Goal: Information Seeking & Learning: Learn about a topic

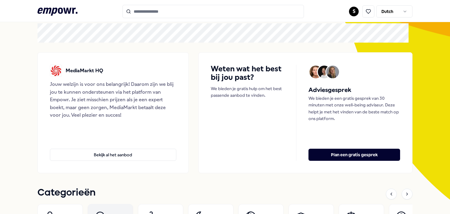
scroll to position [91, 0]
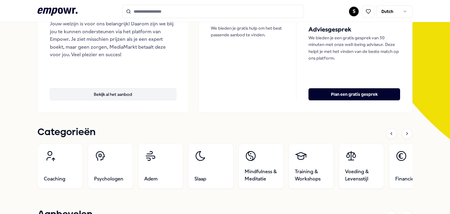
click at [132, 89] on button "Bekijk al het aanbod" at bounding box center [113, 94] width 126 height 12
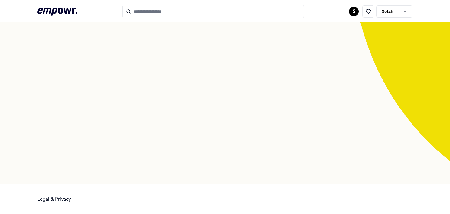
scroll to position [39, 0]
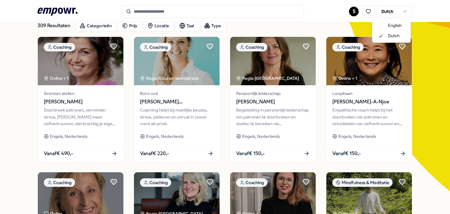
click at [401, 11] on html ".empowr-logo_svg__cls-1{fill:#03032f} S Dutch Alle categorieën Self-care librar…" at bounding box center [225, 107] width 450 height 214
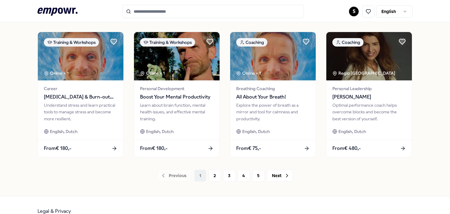
scroll to position [325, 0]
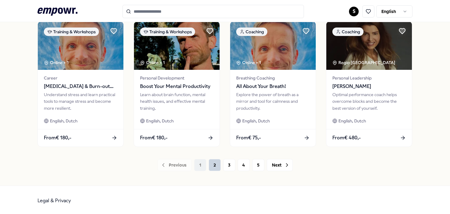
click at [216, 165] on button "2" at bounding box center [215, 165] width 12 height 12
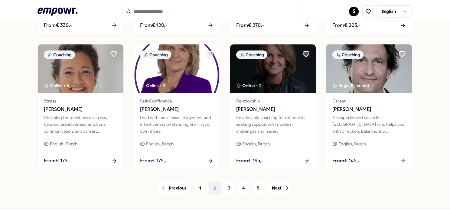
scroll to position [325, 0]
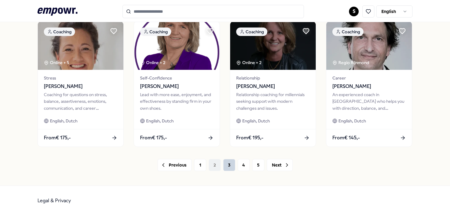
click at [229, 161] on button "3" at bounding box center [229, 165] width 12 height 12
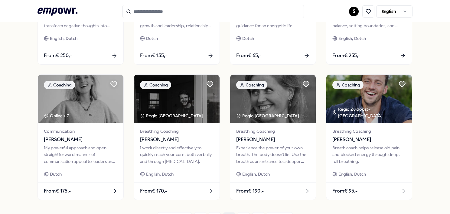
scroll to position [325, 0]
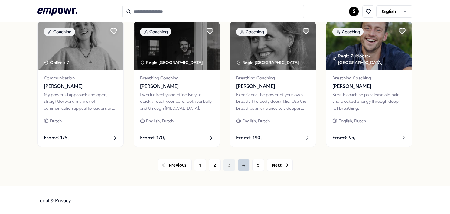
click at [238, 165] on button "4" at bounding box center [244, 165] width 12 height 12
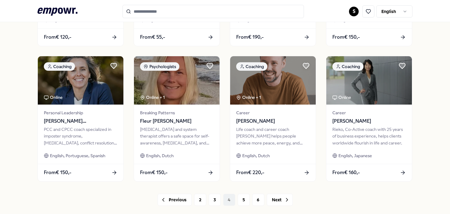
scroll to position [295, 0]
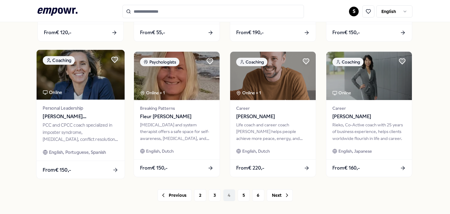
click at [91, 113] on span "[PERSON_NAME] [PERSON_NAME] [PERSON_NAME]" at bounding box center [81, 117] width 76 height 8
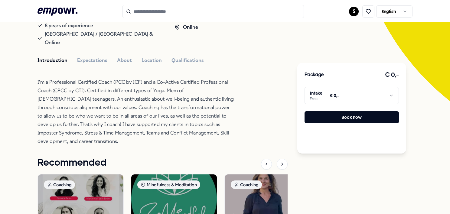
scroll to position [160, 0]
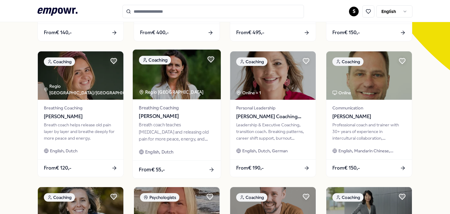
scroll to position [325, 0]
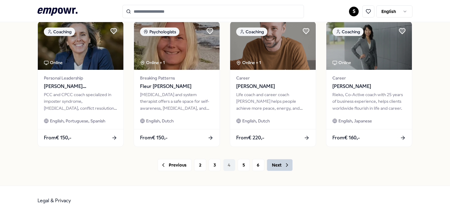
click at [271, 167] on button "Next" at bounding box center [280, 165] width 26 height 12
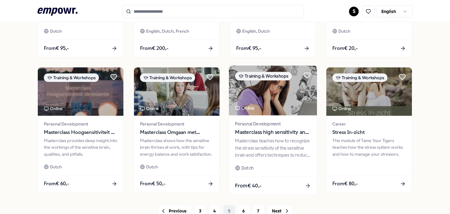
scroll to position [265, 0]
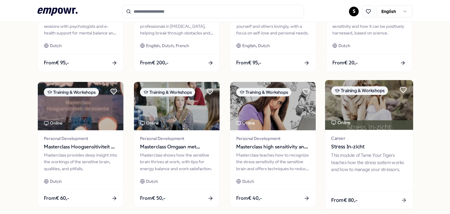
click at [369, 107] on img at bounding box center [369, 105] width 88 height 50
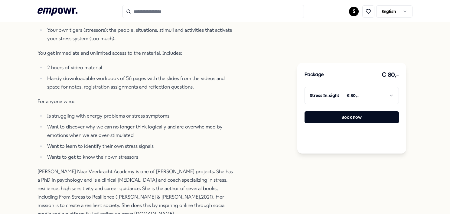
scroll to position [311, 0]
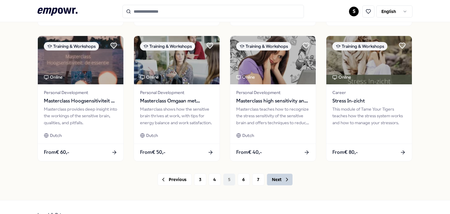
click at [286, 179] on icon at bounding box center [287, 180] width 6 height 6
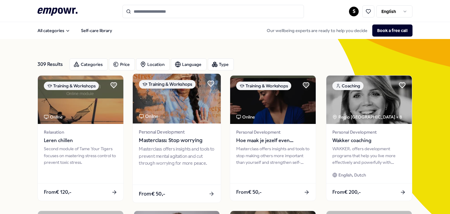
click at [174, 137] on span "Masterclass: Stop worrying" at bounding box center [177, 141] width 76 height 8
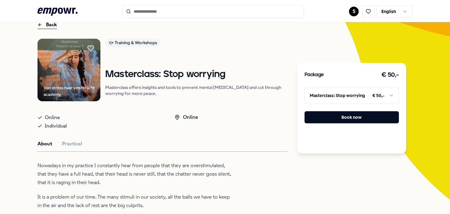
scroll to position [60, 0]
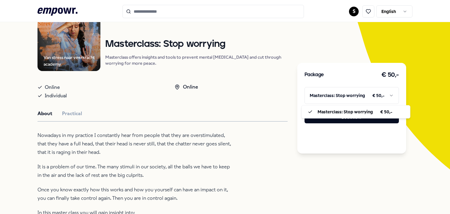
click at [362, 94] on html ".empowr-logo_svg__cls-1{fill:#03032f} S English All categories Self-care librar…" at bounding box center [225, 107] width 450 height 214
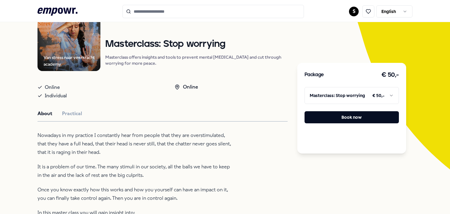
click at [362, 94] on html ".empowr-logo_svg__cls-1{fill:#03032f} S English All categories Self-care librar…" at bounding box center [225, 107] width 450 height 214
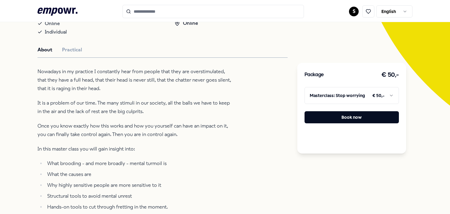
scroll to position [121, 0]
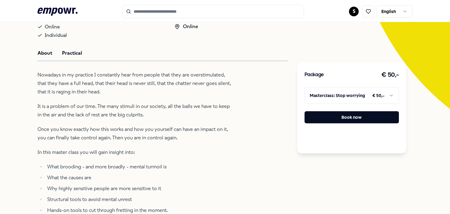
click at [77, 54] on button "Practical" at bounding box center [72, 53] width 20 height 8
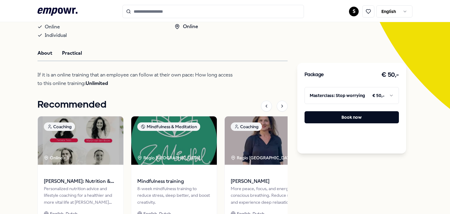
click at [47, 54] on button "About" at bounding box center [44, 53] width 15 height 8
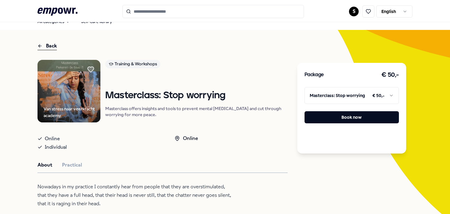
scroll to position [0, 0]
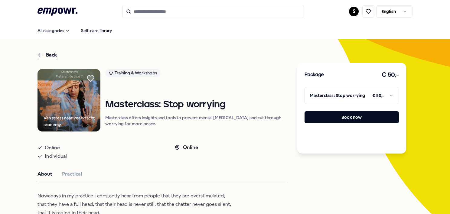
click at [94, 76] on icon at bounding box center [90, 79] width 7 height 6
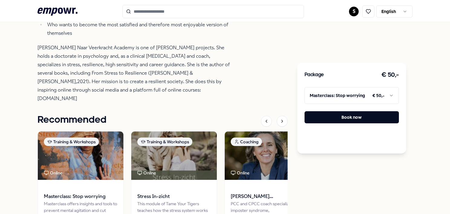
scroll to position [516, 0]
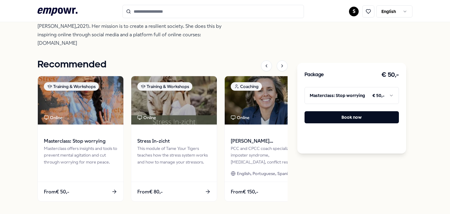
drag, startPoint x: 184, startPoint y: 38, endPoint x: 106, endPoint y: 37, distance: 78.6
click at [106, 37] on p "[PERSON_NAME] Naar Veerkracht Academy is one of [PERSON_NAME] projects. She hol…" at bounding box center [135, 17] width 197 height 59
copy p "[DOMAIN_NAME]"
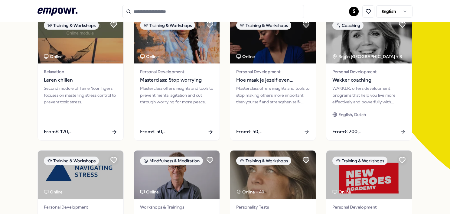
scroll to position [30, 0]
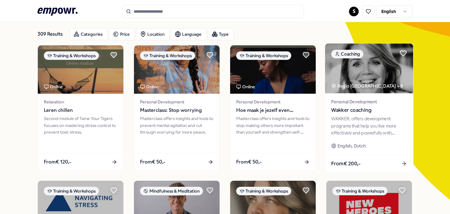
click at [360, 94] on div "Personal Development Wakker coaching WAKKER. offers development programs that h…" at bounding box center [369, 123] width 88 height 61
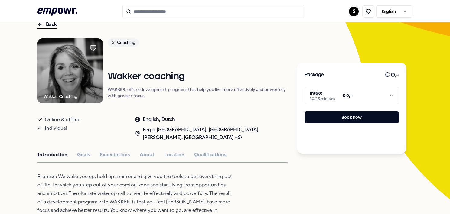
scroll to position [30, 0]
click at [144, 155] on button "About" at bounding box center [147, 155] width 15 height 8
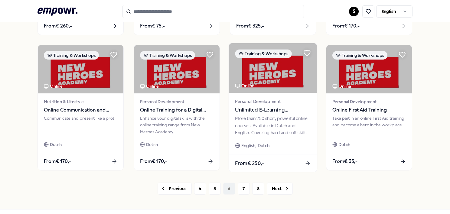
scroll to position [325, 0]
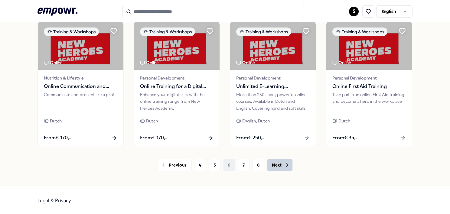
click at [285, 163] on icon at bounding box center [287, 165] width 6 height 6
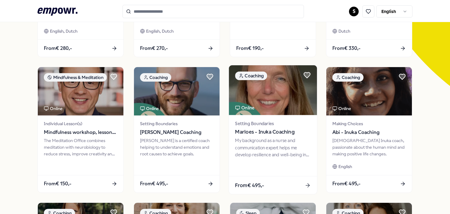
scroll to position [174, 0]
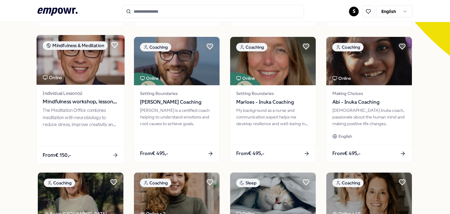
click at [64, 109] on div "The Meditation Office combines meditation with neurobiology to reduce stress, i…" at bounding box center [81, 117] width 76 height 21
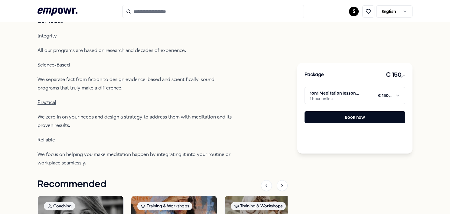
scroll to position [99, 0]
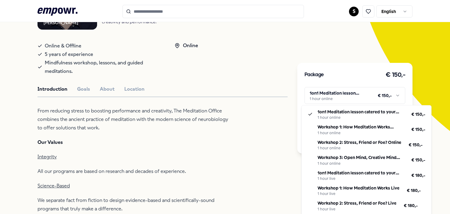
click at [348, 93] on html ".empowr-logo_svg__cls-1{fill:#03032f} S English All categories Self-care librar…" at bounding box center [225, 107] width 450 height 214
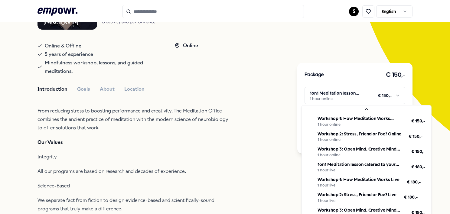
scroll to position [0, 0]
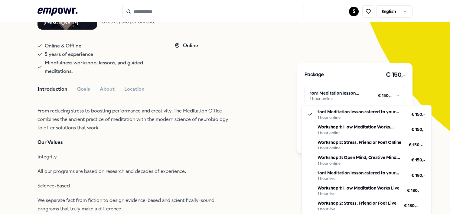
click at [291, 46] on html ".empowr-logo_svg__cls-1{fill:#03032f} S English All categories Self-care librar…" at bounding box center [225, 107] width 450 height 214
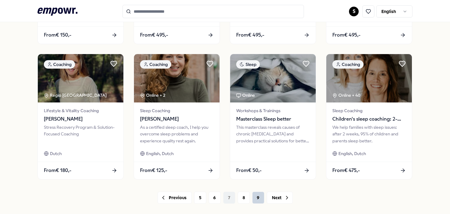
scroll to position [325, 0]
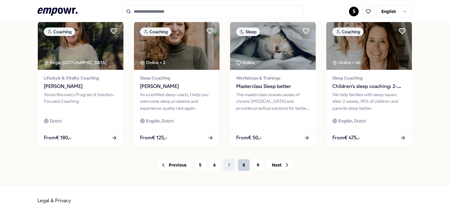
click at [244, 168] on button "8" at bounding box center [244, 165] width 12 height 12
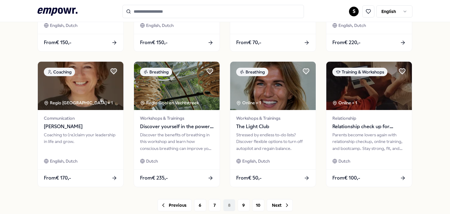
scroll to position [302, 0]
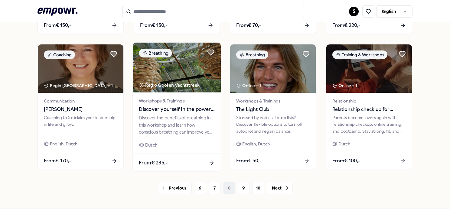
click at [163, 127] on div "Discover the benefits of breathing in this workshop and learn how conscious bre…" at bounding box center [177, 125] width 76 height 21
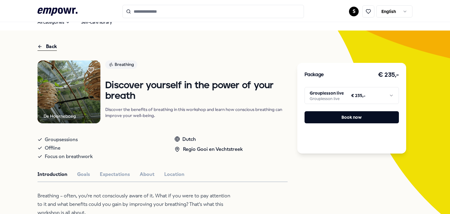
scroll to position [39, 0]
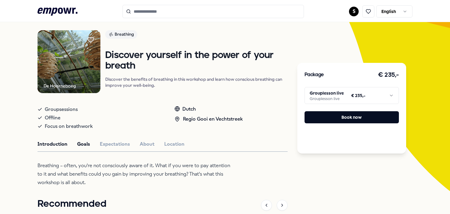
click at [80, 142] on button "Goals" at bounding box center [83, 144] width 13 height 8
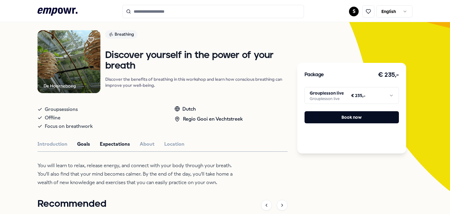
click at [112, 145] on button "Expectations" at bounding box center [115, 144] width 30 height 8
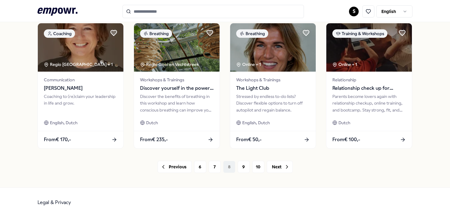
scroll to position [325, 0]
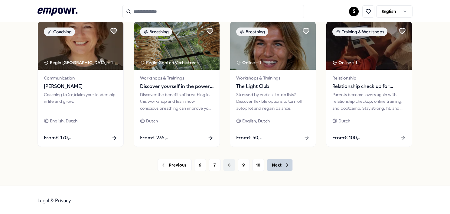
click at [273, 165] on button "Next" at bounding box center [280, 165] width 26 height 12
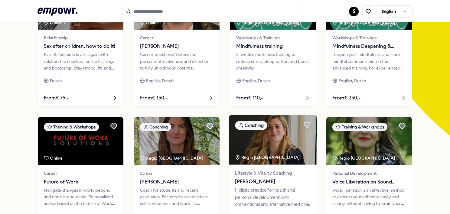
scroll to position [53, 0]
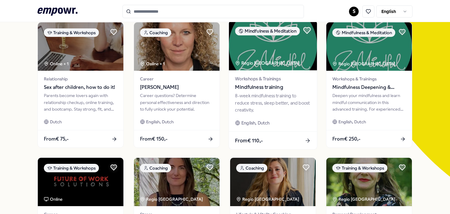
click at [304, 29] on icon at bounding box center [307, 31] width 7 height 6
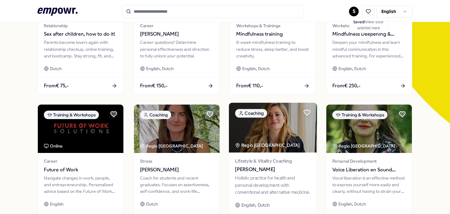
scroll to position [144, 0]
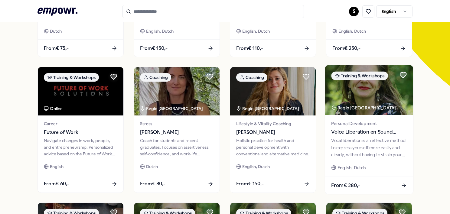
click at [376, 155] on div "Vocal liberation is an effective method to express yourself more easily and cle…" at bounding box center [369, 147] width 76 height 21
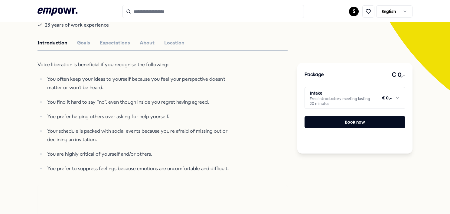
scroll to position [129, 0]
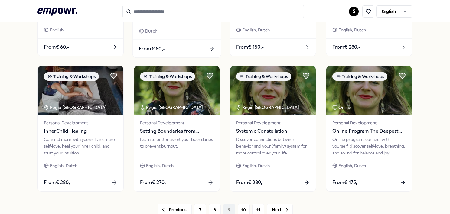
scroll to position [311, 0]
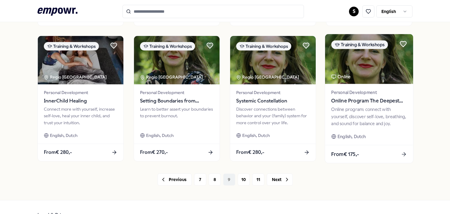
click at [337, 106] on div "Online program: connect with yourself, discover self-love, breathing, and sound…" at bounding box center [369, 116] width 76 height 21
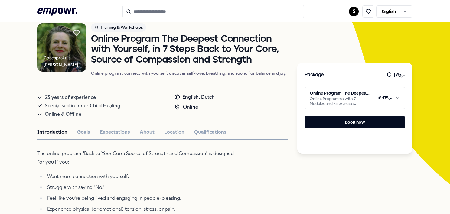
scroll to position [39, 0]
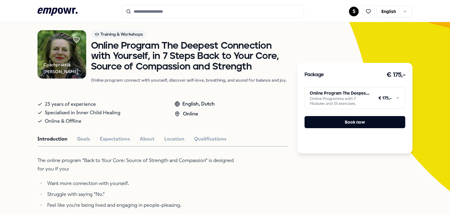
click at [357, 109] on div "Package € 175,- Online Program The Deepest Connection with Yourself, in 7 Steps…" at bounding box center [354, 108] width 115 height 91
click at [353, 104] on html ".empowr-logo_svg__cls-1{fill:#03032f} S English All categories Self-care librar…" at bounding box center [225, 107] width 450 height 214
click at [352, 100] on html ".empowr-logo_svg__cls-1{fill:#03032f} S English All categories Self-care librar…" at bounding box center [225, 107] width 450 height 214
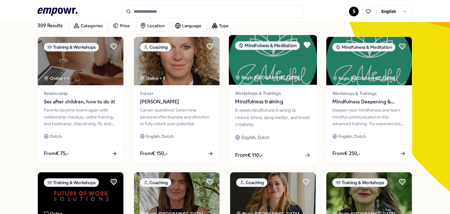
scroll to position [160, 0]
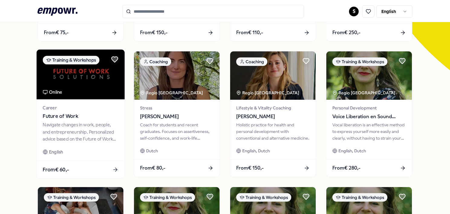
click at [91, 122] on div "Navigate changes in work, people, and entrepreneurship. Personalized advice bas…" at bounding box center [81, 132] width 76 height 21
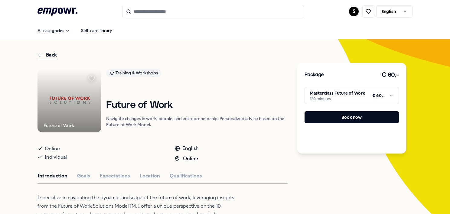
click at [95, 79] on div at bounding box center [92, 79] width 12 height 12
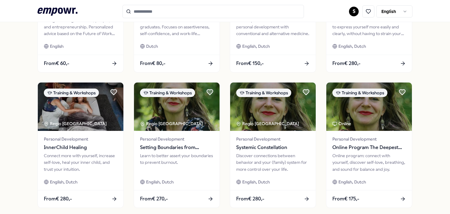
scroll to position [325, 0]
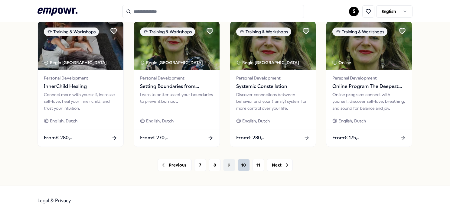
click at [238, 165] on button "10" at bounding box center [244, 165] width 12 height 12
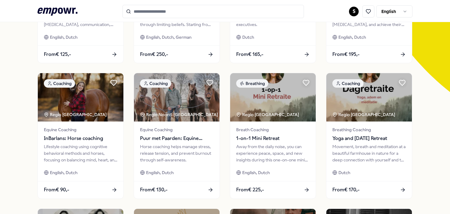
scroll to position [151, 0]
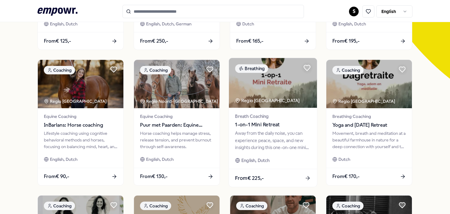
click at [249, 139] on div "Away from the daily noise, you can experience peace, space, and new insights du…" at bounding box center [273, 140] width 76 height 21
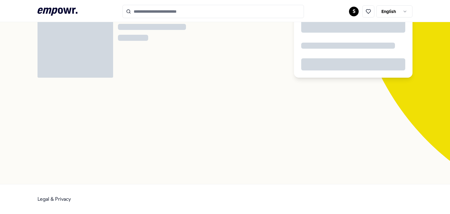
scroll to position [39, 0]
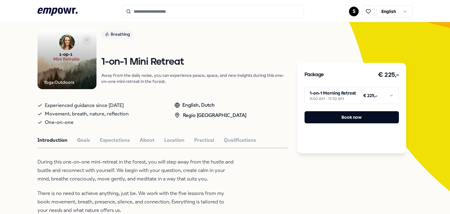
click at [345, 96] on html ".empowr-logo_svg__cls-1{fill:#03032f} S English All categories Self-care librar…" at bounding box center [225, 107] width 450 height 214
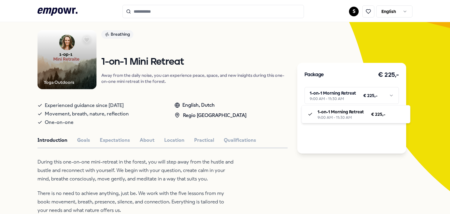
click at [345, 96] on html ".empowr-logo_svg__cls-1{fill:#03032f} S English All categories Self-care librar…" at bounding box center [225, 107] width 450 height 214
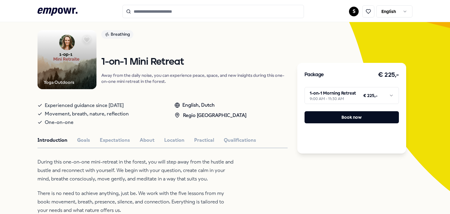
click at [84, 40] on icon at bounding box center [86, 40] width 7 height 6
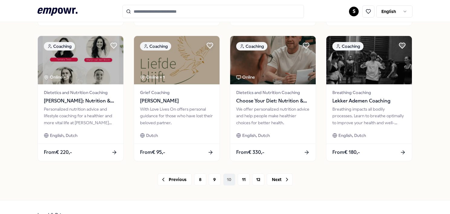
scroll to position [325, 0]
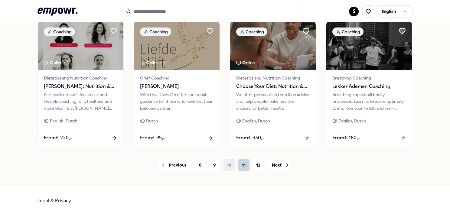
click at [245, 166] on button "11" at bounding box center [244, 165] width 12 height 12
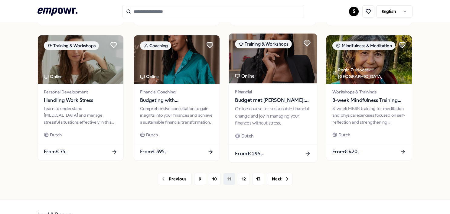
scroll to position [325, 0]
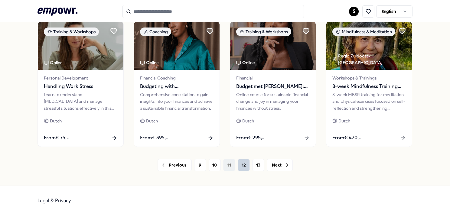
click at [244, 162] on button "12" at bounding box center [244, 165] width 12 height 12
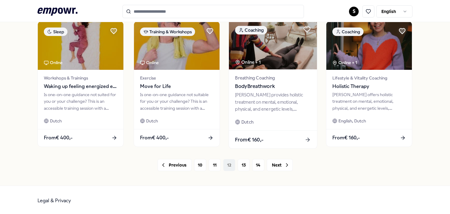
scroll to position [295, 0]
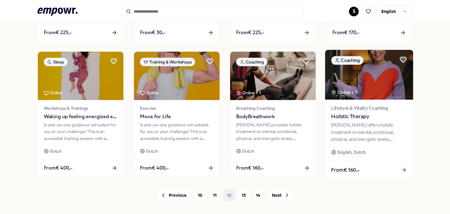
click at [379, 127] on div "[PERSON_NAME] offers holistic treatment on mental, emotional, physical, and ene…" at bounding box center [369, 132] width 76 height 21
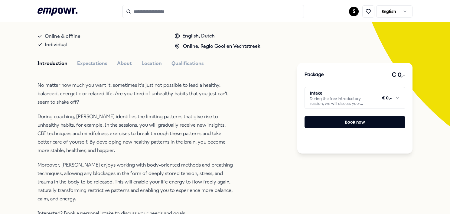
scroll to position [99, 0]
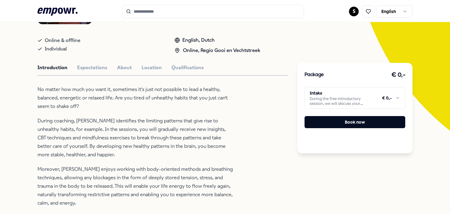
click at [316, 95] on html ".empowr-logo_svg__cls-1{fill:#03032f} S English All categories Self-care librar…" at bounding box center [225, 107] width 450 height 214
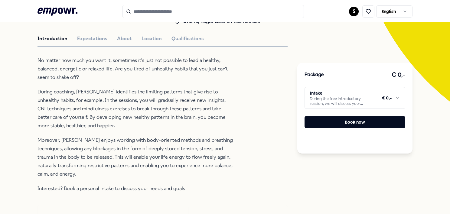
scroll to position [129, 0]
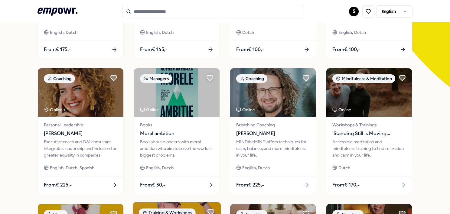
scroll to position [121, 0]
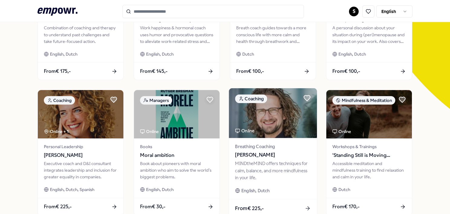
click at [274, 168] on div "MINDtheMIND offers techniques for calm, balance, and more mindfulness in your l…" at bounding box center [273, 170] width 76 height 21
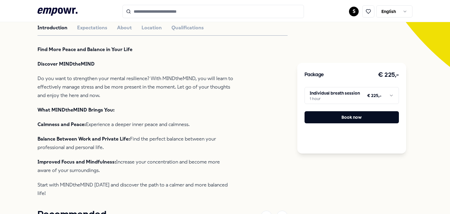
scroll to position [190, 0]
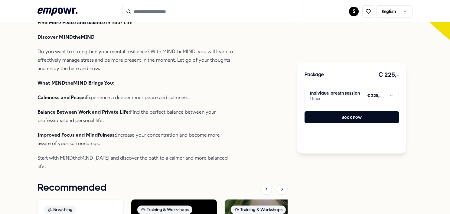
click at [355, 94] on html ".empowr-logo_svg__cls-1{fill:#03032f} S English All categories Self-care librar…" at bounding box center [225, 107] width 450 height 214
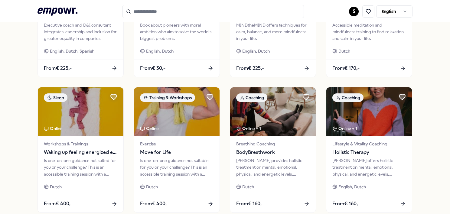
scroll to position [311, 0]
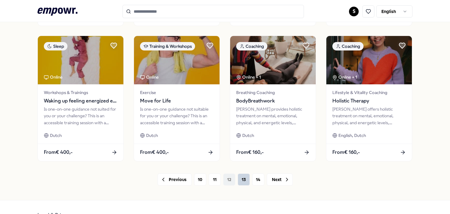
click at [238, 181] on button "13" at bounding box center [244, 180] width 12 height 12
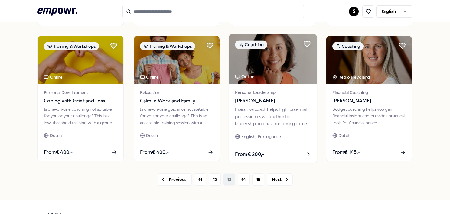
click at [252, 103] on span "[PERSON_NAME]" at bounding box center [273, 101] width 76 height 8
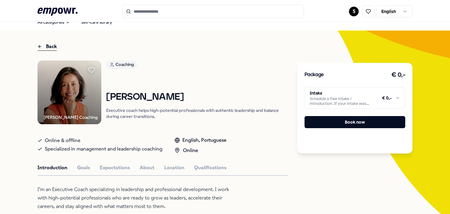
scroll to position [39, 0]
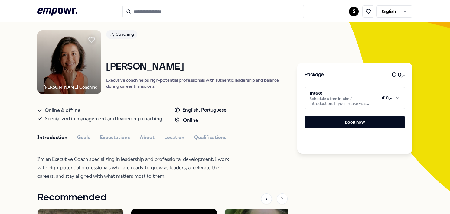
click at [347, 95] on html ".empowr-logo_svg__cls-1{fill:#03032f} S English All categories Self-care librar…" at bounding box center [225, 107] width 450 height 214
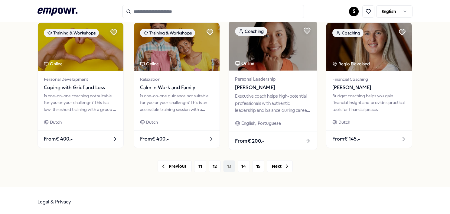
scroll to position [325, 0]
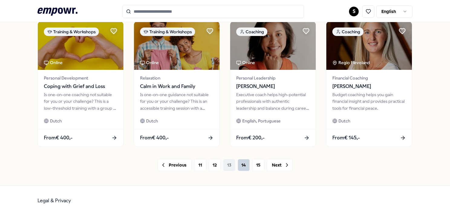
click at [243, 160] on button "14" at bounding box center [244, 165] width 12 height 12
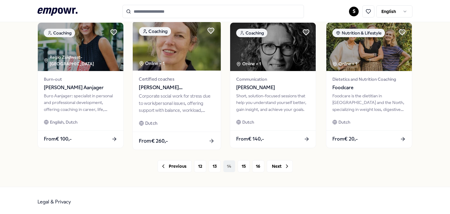
scroll to position [325, 0]
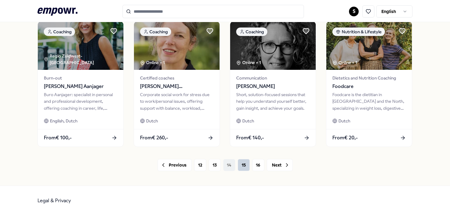
click at [246, 167] on button "15" at bounding box center [244, 165] width 12 height 12
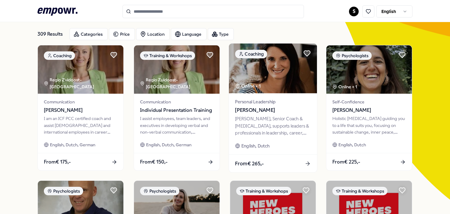
scroll to position [60, 0]
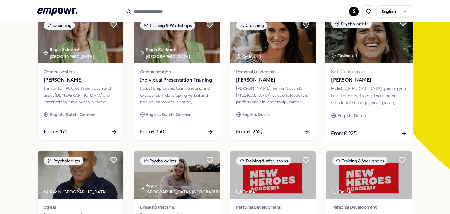
click at [355, 92] on div "Holistic [MEDICAL_DATA] guiding you to a life that suits you, focusing on susta…" at bounding box center [369, 95] width 76 height 21
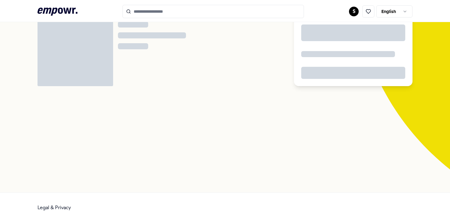
scroll to position [39, 0]
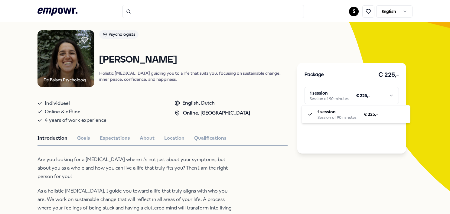
click at [366, 99] on html ".empowr-logo_svg__cls-1{fill:#03032f} S English All categories Self-care librar…" at bounding box center [225, 107] width 450 height 214
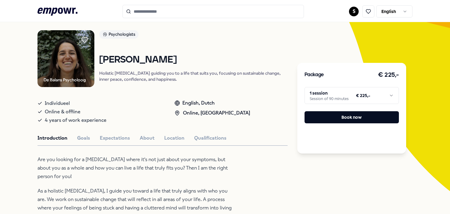
scroll to position [160, 0]
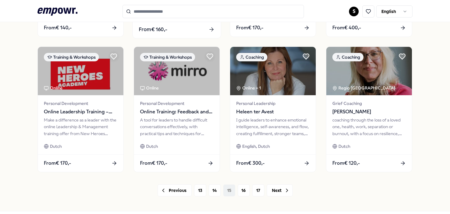
scroll to position [325, 0]
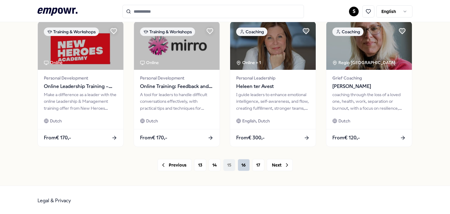
click at [240, 162] on button "16" at bounding box center [244, 165] width 12 height 12
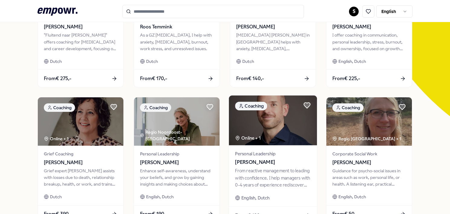
scroll to position [83, 0]
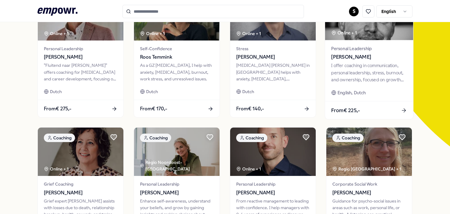
click at [360, 68] on div "I offer coaching in communication, personal leadership, stress, burnout, and ow…" at bounding box center [369, 72] width 76 height 21
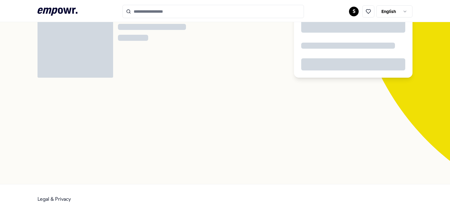
scroll to position [39, 0]
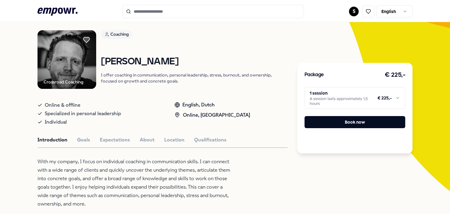
click at [343, 102] on html ".empowr-logo_svg__cls-1{fill:#03032f} S English All categories Self-care librar…" at bounding box center [225, 107] width 450 height 214
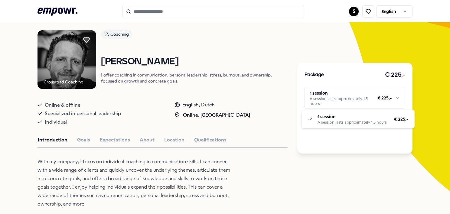
click at [348, 197] on html ".empowr-logo_svg__cls-1{fill:#03032f} S English All categories Self-care librar…" at bounding box center [225, 107] width 450 height 214
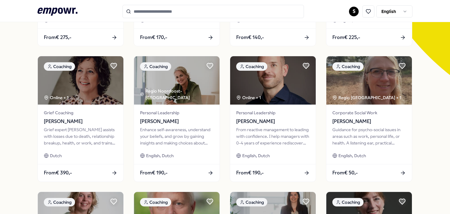
scroll to position [160, 0]
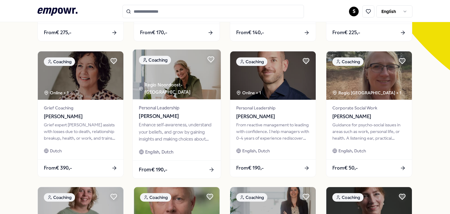
click at [162, 134] on div "Enhance self-awareness, understand your beliefs, and grow by gaining insights a…" at bounding box center [177, 132] width 76 height 21
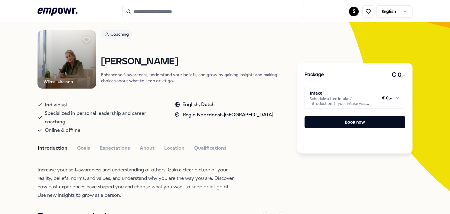
click at [357, 101] on html ".empowr-logo_svg__cls-1{fill:#03032f} S English All categories Self-care librar…" at bounding box center [225, 107] width 450 height 214
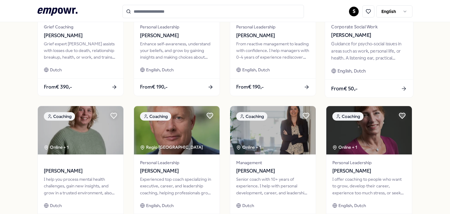
scroll to position [281, 0]
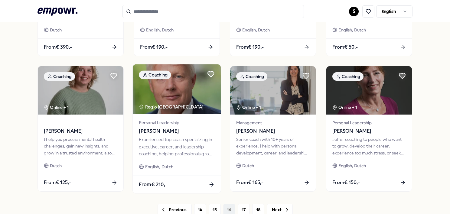
click at [180, 147] on div "Experienced top coach specializing in executive, career, and leadership coachin…" at bounding box center [177, 146] width 76 height 21
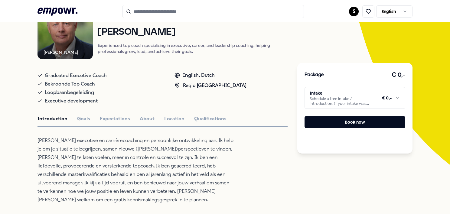
scroll to position [39, 0]
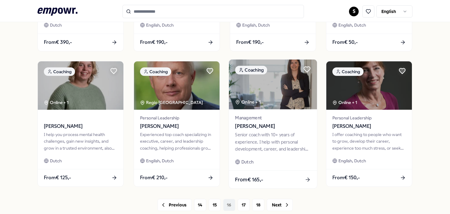
scroll to position [325, 0]
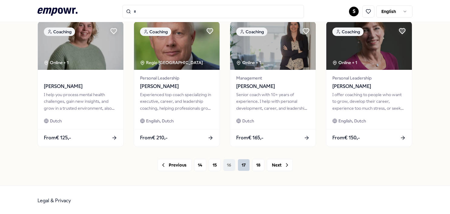
click at [238, 165] on button "17" at bounding box center [244, 165] width 12 height 12
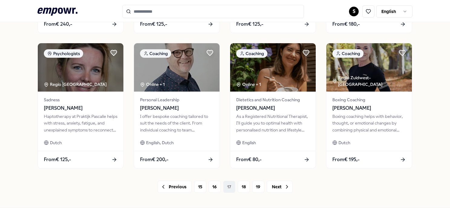
scroll to position [325, 0]
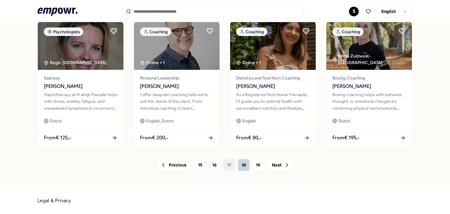
click at [242, 165] on button "18" at bounding box center [244, 165] width 12 height 12
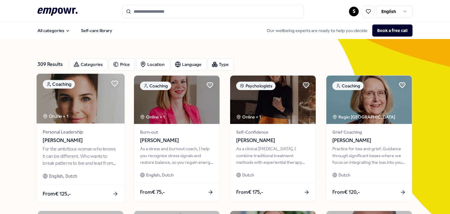
click at [62, 160] on div "For the ambitious woman who knows it can be different. Who wants to break patte…" at bounding box center [81, 156] width 76 height 21
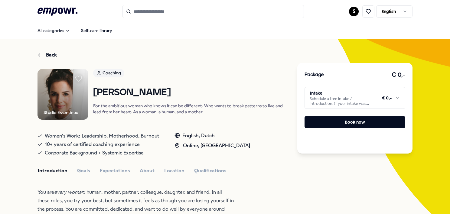
click at [375, 102] on html ".empowr-logo_svg__cls-1{fill:#03032f} S English All categories Self-care librar…" at bounding box center [225, 107] width 450 height 214
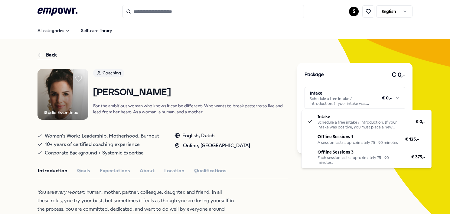
click at [19, 134] on html ".empowr-logo_svg__cls-1{fill:#03032f} S English All categories Self-care librar…" at bounding box center [225, 107] width 450 height 214
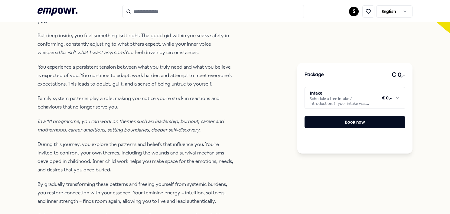
scroll to position [212, 0]
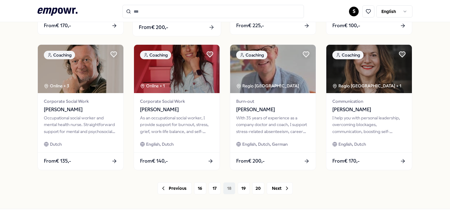
scroll to position [302, 0]
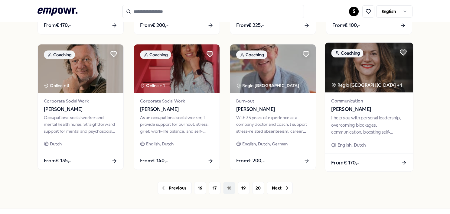
click at [366, 126] on div "I help you with personal leadership, overcoming blockages, communication, boost…" at bounding box center [369, 125] width 76 height 21
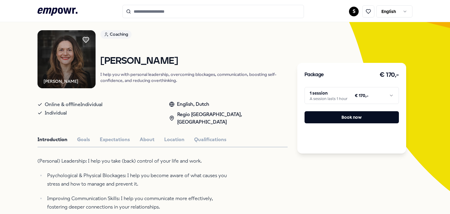
click at [350, 96] on html ".empowr-logo_svg__cls-1{fill:#03032f} S English All categories Self-care librar…" at bounding box center [225, 107] width 450 height 214
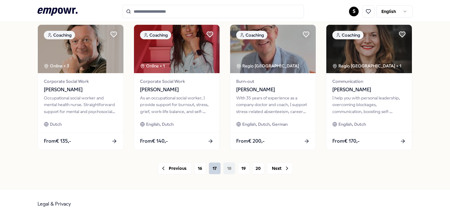
scroll to position [325, 0]
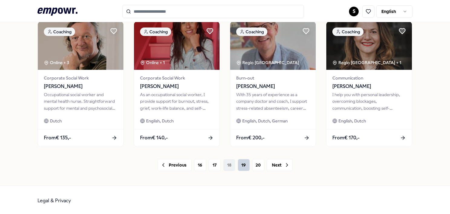
click at [235, 162] on div "Previous 16 17 18 19 20 Next" at bounding box center [224, 165] width 375 height 12
click at [238, 163] on button "19" at bounding box center [244, 165] width 12 height 12
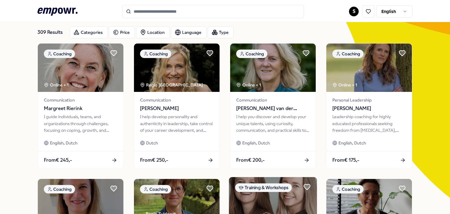
scroll to position [23, 0]
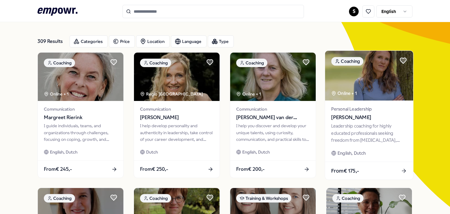
click at [354, 130] on div "Leadership coaching for highly educated professionals seeking freedom from [MED…" at bounding box center [369, 133] width 76 height 21
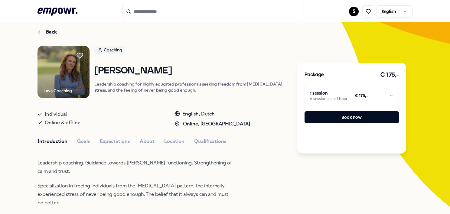
click at [350, 93] on html ".empowr-logo_svg__cls-1{fill:#03032f} S English All categories Self-care librar…" at bounding box center [225, 107] width 450 height 214
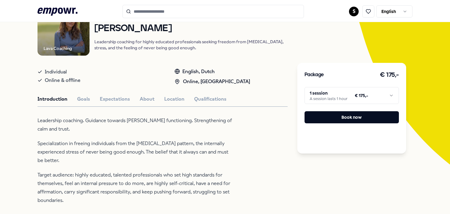
scroll to position [83, 0]
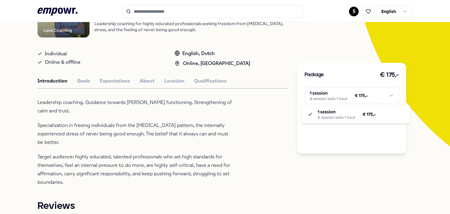
click at [337, 101] on html ".empowr-logo_svg__cls-1{fill:#03032f} S English All categories Self-care librar…" at bounding box center [225, 107] width 450 height 214
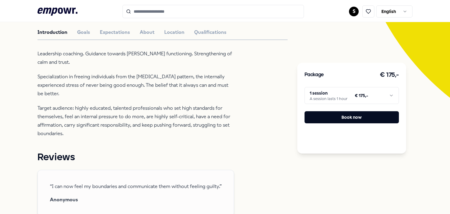
scroll to position [23, 0]
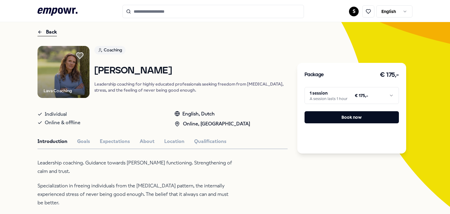
click at [80, 54] on icon at bounding box center [79, 56] width 7 height 6
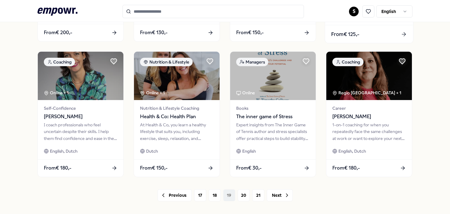
scroll to position [295, 0]
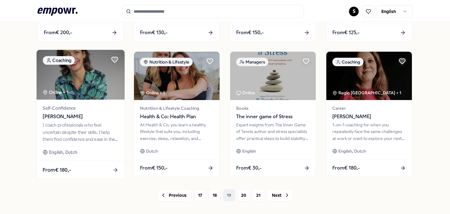
click at [77, 123] on div "I coach professionals who feel uncertain despite their skills. I help them find…" at bounding box center [81, 132] width 76 height 21
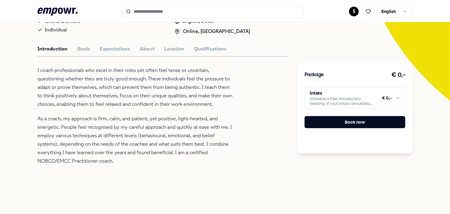
scroll to position [99, 0]
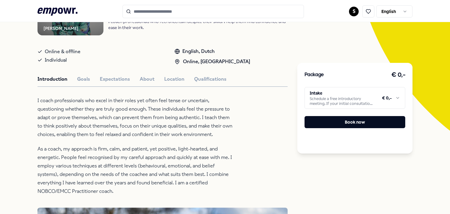
click at [373, 96] on html ".empowr-logo_svg__cls-1{fill:#03032f} S English All categories Self-care librar…" at bounding box center [225, 107] width 450 height 214
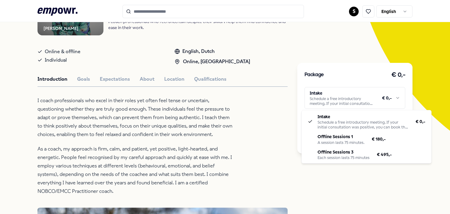
click at [327, 50] on html ".empowr-logo_svg__cls-1{fill:#03032f} S English All categories Self-care librar…" at bounding box center [225, 107] width 450 height 214
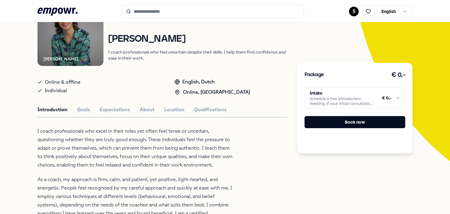
scroll to position [39, 0]
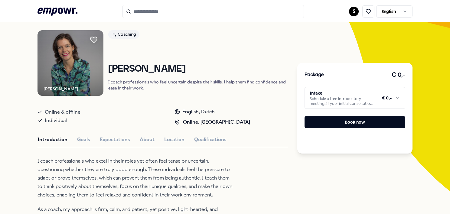
click at [93, 37] on icon at bounding box center [93, 40] width 7 height 6
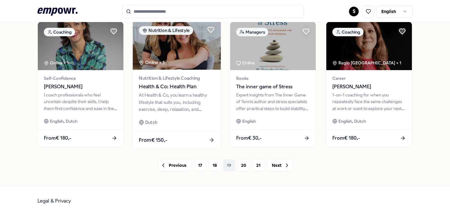
scroll to position [325, 0]
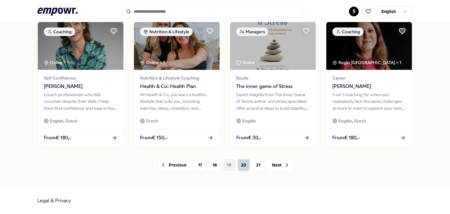
click at [241, 164] on button "20" at bounding box center [244, 165] width 12 height 12
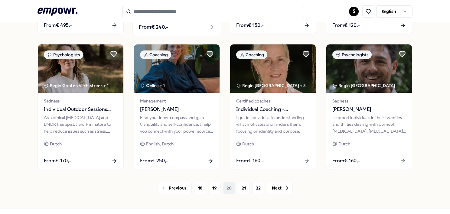
scroll to position [325, 0]
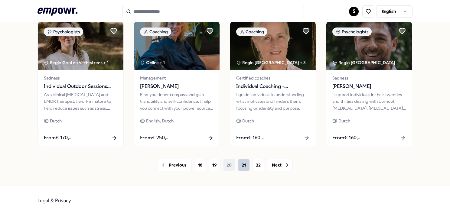
click at [240, 164] on button "21" at bounding box center [244, 165] width 12 height 12
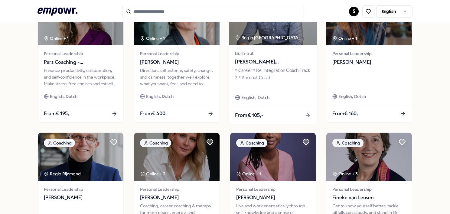
scroll to position [295, 0]
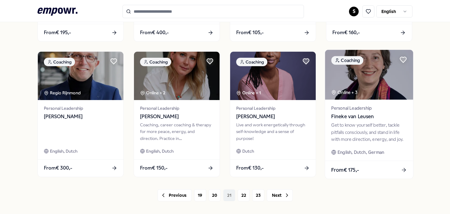
click at [348, 131] on div "Get to know yourself better, tackle pitfalls consciously, and stand in life wit…" at bounding box center [369, 132] width 76 height 21
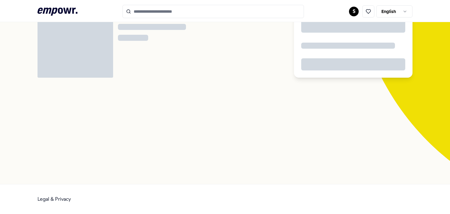
scroll to position [39, 0]
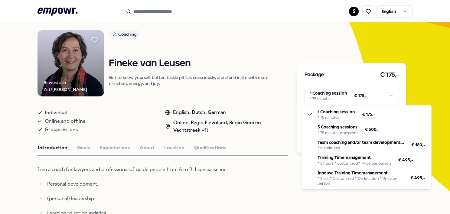
click at [371, 90] on html ".empowr-logo_svg__cls-1{fill:#03032f} S English All categories Self-care librar…" at bounding box center [225, 107] width 450 height 214
click at [0, 131] on html ".empowr-logo_svg__cls-1{fill:#03032f} S English All categories Self-care librar…" at bounding box center [225, 107] width 450 height 214
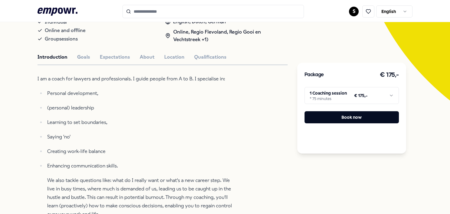
scroll to position [99, 0]
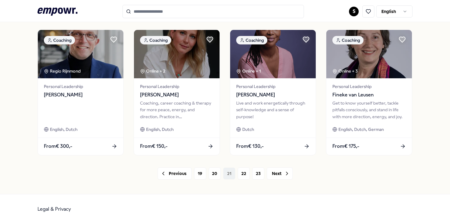
scroll to position [325, 0]
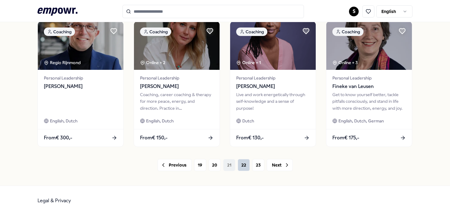
click at [246, 165] on button "22" at bounding box center [244, 165] width 12 height 12
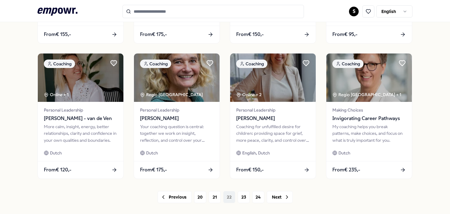
scroll to position [295, 0]
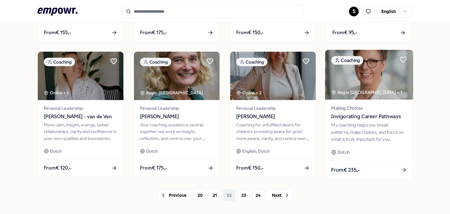
click at [374, 143] on div "Making Choices Invigorating Career Pathways My coaching helps you break pattern…" at bounding box center [369, 129] width 88 height 61
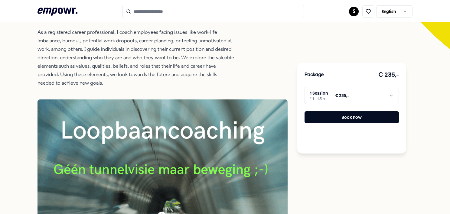
scroll to position [99, 0]
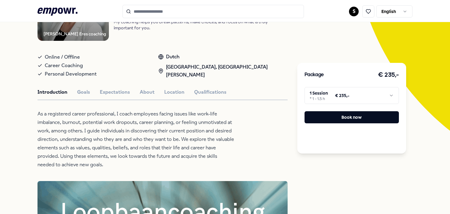
click at [346, 97] on html ".empowr-logo_svg__cls-1{fill:#03032f} S English All categories Self-care librar…" at bounding box center [225, 107] width 450 height 214
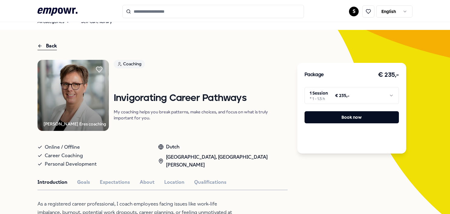
scroll to position [8, 0]
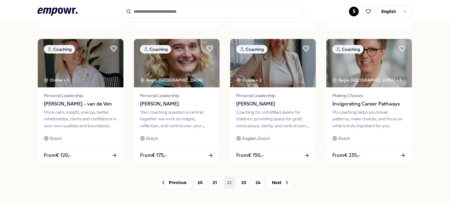
scroll to position [325, 0]
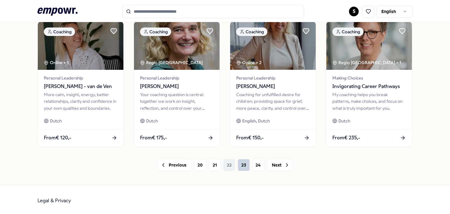
click at [240, 160] on button "23" at bounding box center [244, 165] width 12 height 12
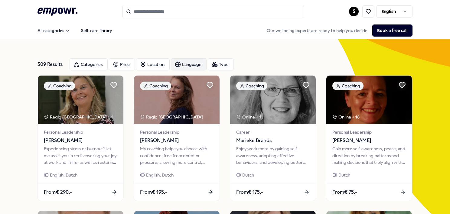
click at [186, 63] on div "Language" at bounding box center [189, 64] width 36 height 12
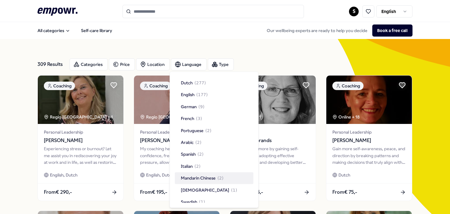
scroll to position [17, 0]
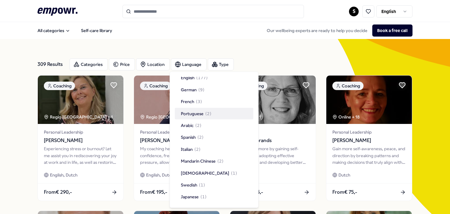
click at [217, 117] on div "Portuguese ( 2 )" at bounding box center [214, 113] width 79 height 11
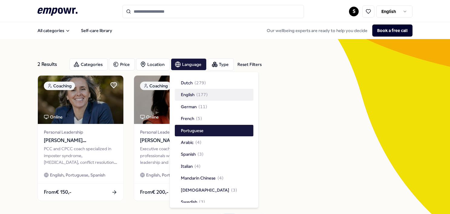
click at [201, 96] on span "( 177 )" at bounding box center [201, 94] width 11 height 7
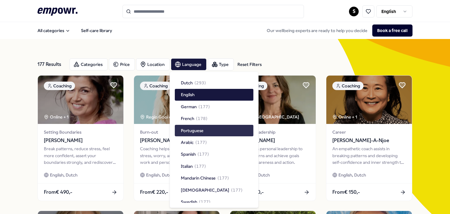
click at [204, 131] on div "Portuguese" at bounding box center [214, 130] width 79 height 11
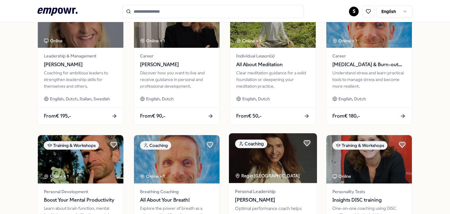
scroll to position [325, 0]
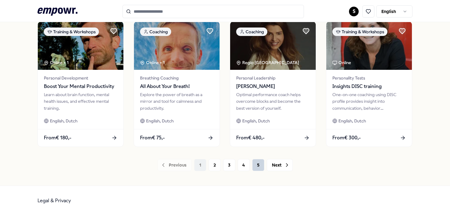
click at [258, 166] on button "5" at bounding box center [258, 165] width 12 height 12
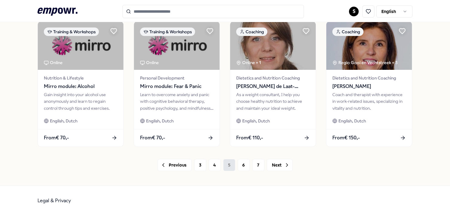
click at [258, 166] on button "7" at bounding box center [258, 165] width 12 height 12
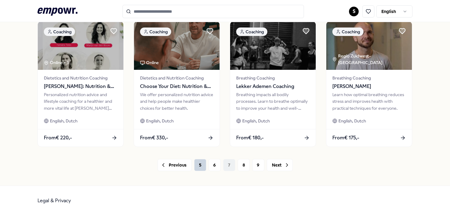
click at [258, 166] on button "9" at bounding box center [258, 165] width 12 height 12
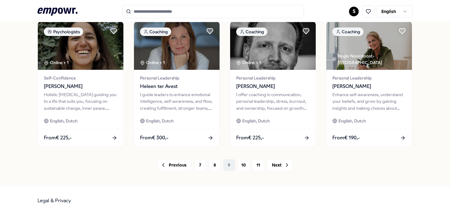
click at [258, 166] on button "11" at bounding box center [258, 165] width 12 height 12
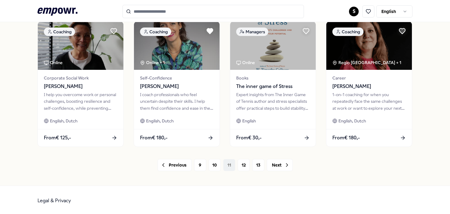
click at [258, 166] on button "13" at bounding box center [258, 165] width 12 height 12
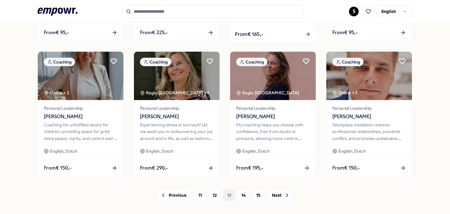
scroll to position [325, 0]
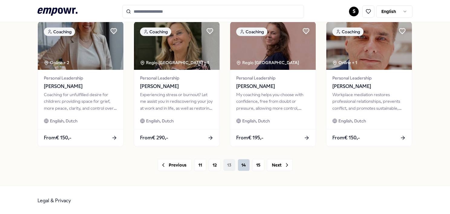
click at [241, 160] on button "14" at bounding box center [244, 165] width 12 height 12
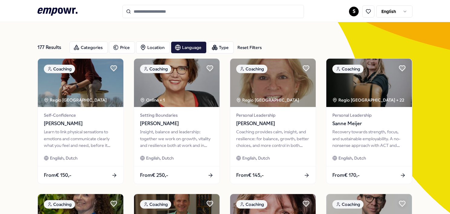
scroll to position [30, 0]
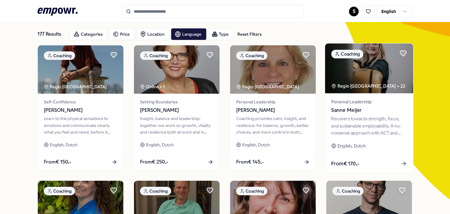
click at [357, 159] on div "From € 170,-" at bounding box center [369, 164] width 88 height 18
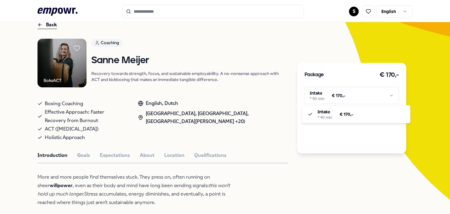
click at [357, 98] on html ".empowr-logo_svg__cls-1{fill:#03032f} S English All categories Self-care librar…" at bounding box center [225, 107] width 450 height 214
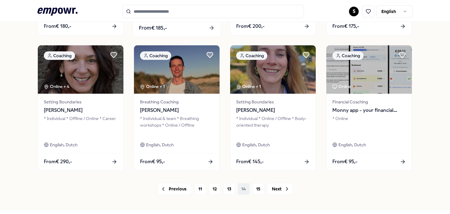
scroll to position [325, 0]
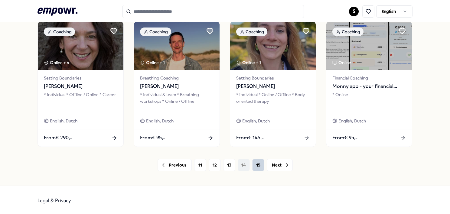
click at [254, 164] on button "15" at bounding box center [258, 165] width 12 height 12
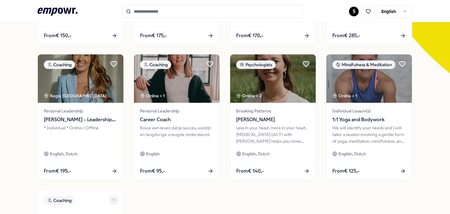
scroll to position [144, 0]
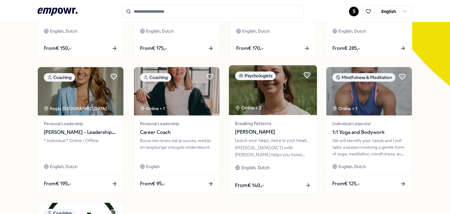
click at [249, 142] on div "Less in your head, more in your heart. [MEDICAL_DATA] (ACT) with [PERSON_NAME] …" at bounding box center [273, 147] width 76 height 21
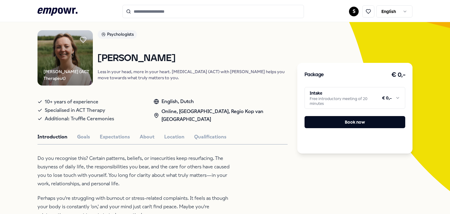
click at [332, 103] on html ".empowr-logo_svg__cls-1{fill:#03032f} S English All categories Self-care librar…" at bounding box center [225, 107] width 450 height 214
click at [266, 167] on html ".empowr-logo_svg__cls-1{fill:#03032f} S English All categories Self-care librar…" at bounding box center [225, 107] width 450 height 214
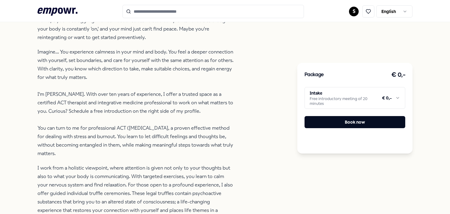
scroll to position [151, 0]
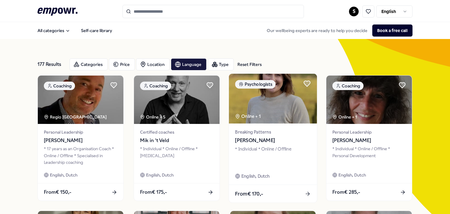
click at [254, 94] on img at bounding box center [273, 99] width 88 height 50
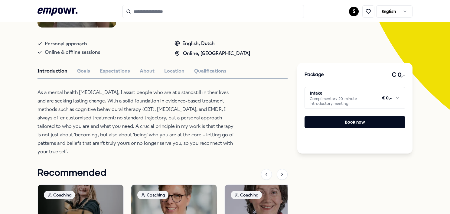
scroll to position [121, 0]
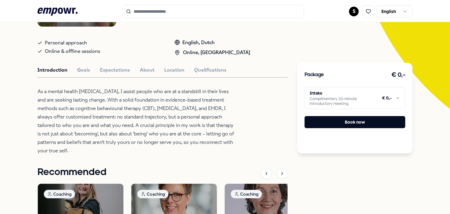
click at [361, 101] on html ".empowr-logo_svg__cls-1{fill:#03032f} S English All categories Self-care librar…" at bounding box center [225, 107] width 450 height 214
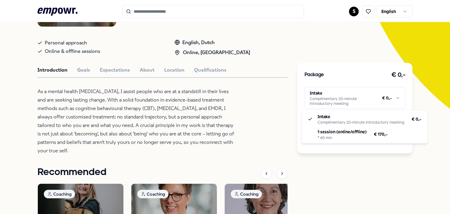
click at [300, 47] on html ".empowr-logo_svg__cls-1{fill:#03032f} S English All categories Self-care librar…" at bounding box center [225, 107] width 450 height 214
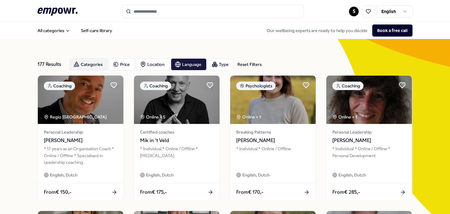
click at [100, 67] on div "Categories" at bounding box center [89, 64] width 38 height 12
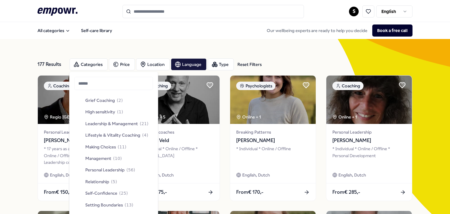
scroll to position [181, 0]
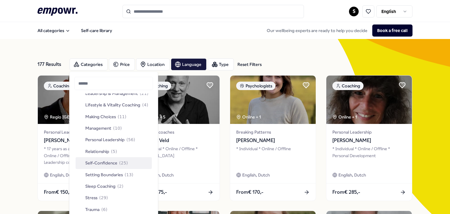
click at [115, 165] on span "Self-Confidence" at bounding box center [101, 163] width 32 height 7
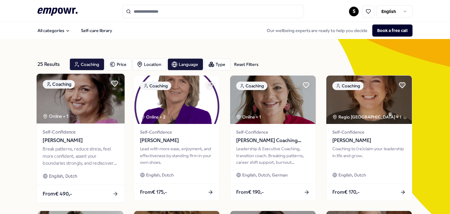
click at [83, 162] on div "Break patterns, reduce stress, feel more confident, assert your boundaries stro…" at bounding box center [81, 156] width 76 height 21
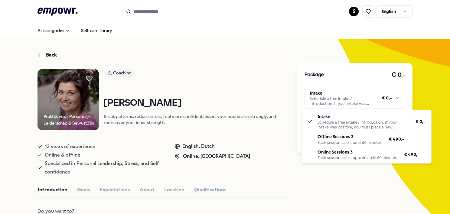
click at [365, 104] on html ".empowr-logo_svg__cls-1{fill:#03032f} S English All categories Self-care librar…" at bounding box center [225, 107] width 450 height 214
click at [272, 135] on html ".empowr-logo_svg__cls-1{fill:#03032f} S English All categories Self-care librar…" at bounding box center [225, 107] width 450 height 214
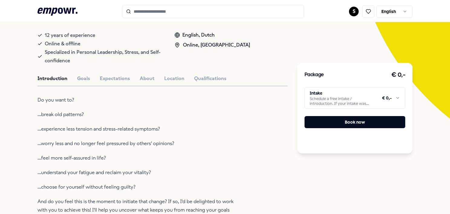
scroll to position [91, 0]
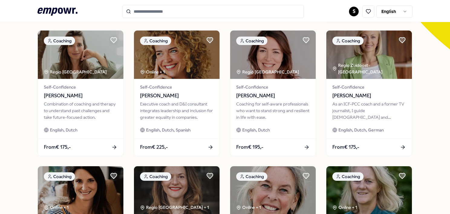
scroll to position [181, 0]
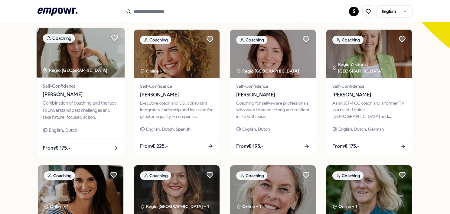
click at [87, 115] on div "Combination of coaching and therapy to understand past challenges and take futu…" at bounding box center [81, 110] width 76 height 21
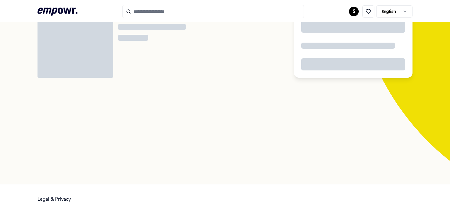
scroll to position [39, 0]
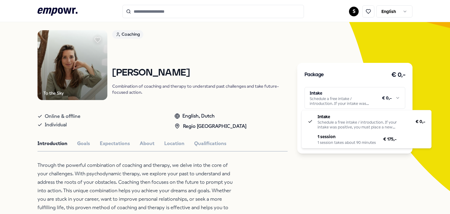
click at [347, 95] on html ".empowr-logo_svg__cls-1{fill:#03032f} S English All categories Self-care librar…" at bounding box center [225, 107] width 450 height 214
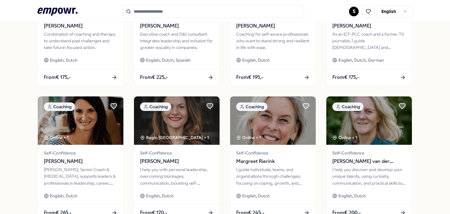
scroll to position [281, 0]
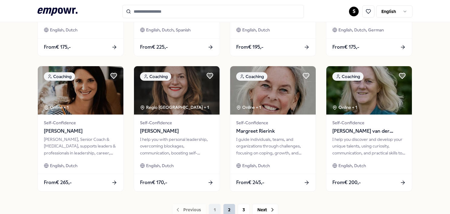
click at [229, 209] on button "2" at bounding box center [229, 210] width 12 height 12
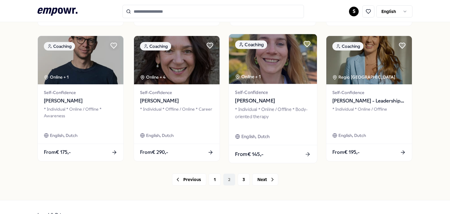
scroll to position [325, 0]
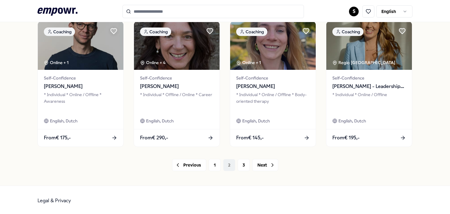
drag, startPoint x: 242, startPoint y: 161, endPoint x: 242, endPoint y: 156, distance: 5.2
click at [242, 161] on button "3" at bounding box center [244, 165] width 12 height 12
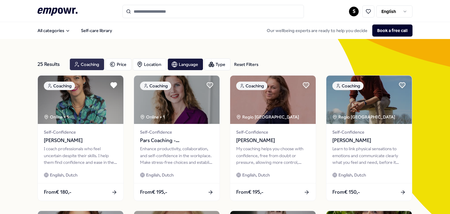
click at [92, 67] on div "Coaching" at bounding box center [87, 64] width 35 height 12
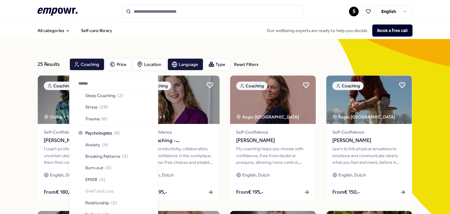
scroll to position [302, 0]
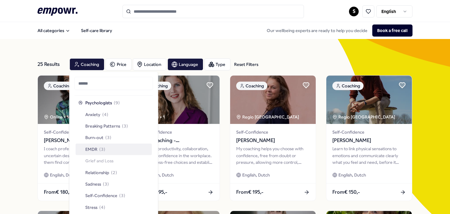
click at [91, 147] on span "EMDR" at bounding box center [91, 149] width 12 height 7
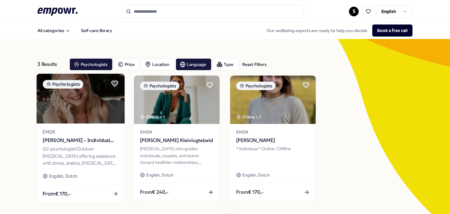
click at [105, 165] on div "GZ-psychologist/Outdoor [MEDICAL_DATA] offering assistance with stress, anxiety…" at bounding box center [81, 156] width 76 height 21
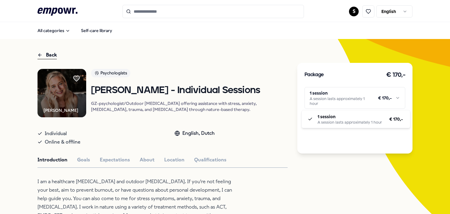
click at [369, 94] on html ".empowr-logo_svg__cls-1{fill:#03032f} S English All categories Self-care librar…" at bounding box center [225, 107] width 450 height 214
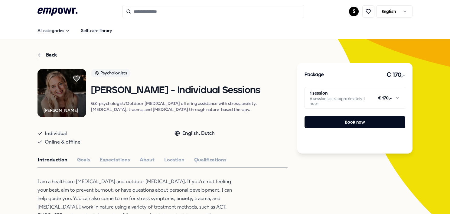
click at [369, 94] on html ".empowr-logo_svg__cls-1{fill:#03032f} S English All categories Self-care librar…" at bounding box center [225, 107] width 450 height 214
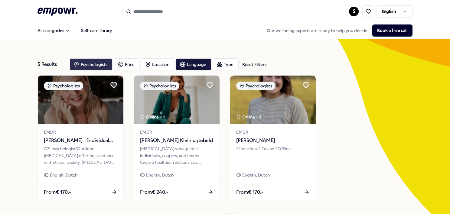
click at [101, 65] on div "Psychologists" at bounding box center [91, 64] width 43 height 12
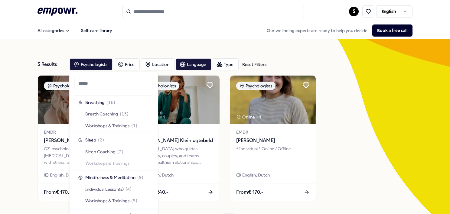
scroll to position [454, 0]
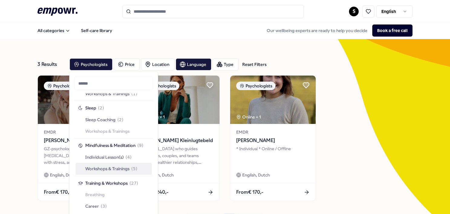
click at [112, 171] on span "Workshops & Trainings" at bounding box center [107, 168] width 44 height 7
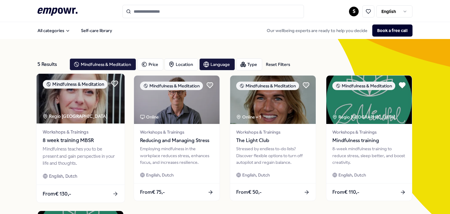
click at [84, 132] on span "Workshops & Trainings" at bounding box center [81, 132] width 76 height 7
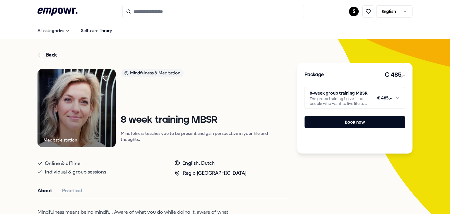
click at [387, 96] on html ".empowr-logo_svg__cls-1{fill:#03032f} S English All categories Self-care librar…" at bounding box center [225, 107] width 450 height 214
drag, startPoint x: 239, startPoint y: 114, endPoint x: 239, endPoint y: 104, distance: 9.7
click at [239, 112] on html ".empowr-logo_svg__cls-1{fill:#03032f} S English All categories Self-care librar…" at bounding box center [225, 107] width 450 height 214
click at [103, 76] on icon at bounding box center [106, 79] width 7 height 6
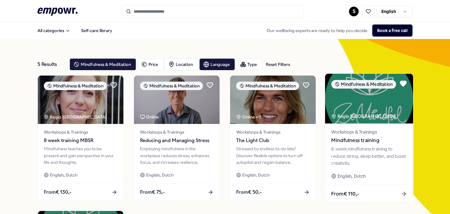
click at [366, 132] on span "Workshops & Trainings" at bounding box center [369, 132] width 76 height 7
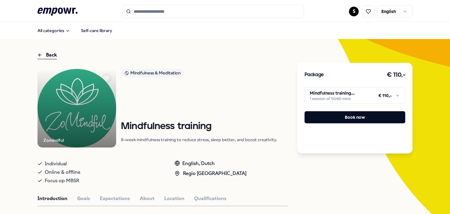
click at [361, 98] on html ".empowr-logo_svg__cls-1{fill:#03032f} S English All categories Self-care librar…" at bounding box center [225, 107] width 450 height 214
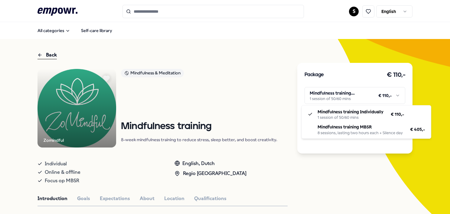
click at [265, 104] on html ".empowr-logo_svg__cls-1{fill:#03032f} S English All categories Self-care librar…" at bounding box center [225, 107] width 450 height 214
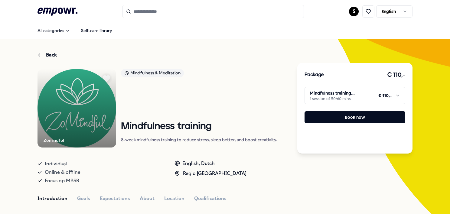
click at [105, 76] on icon at bounding box center [106, 79] width 7 height 6
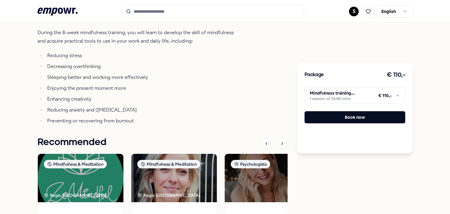
scroll to position [220, 0]
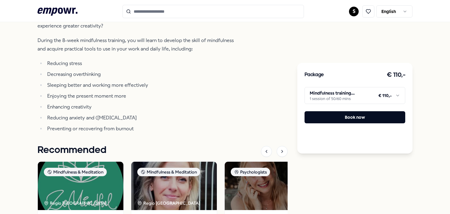
click at [339, 95] on html ".empowr-logo_svg__cls-1{fill:#03032f} S English All categories Self-care librar…" at bounding box center [225, 107] width 450 height 214
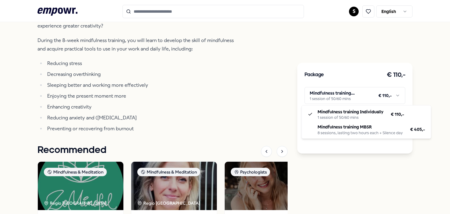
click at [160, 75] on html ".empowr-logo_svg__cls-1{fill:#03032f} S English All categories Self-care librar…" at bounding box center [225, 107] width 450 height 214
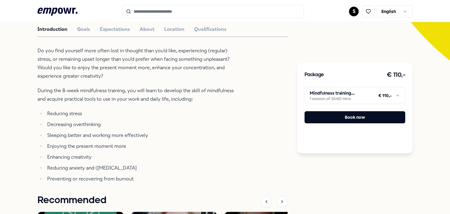
scroll to position [68, 0]
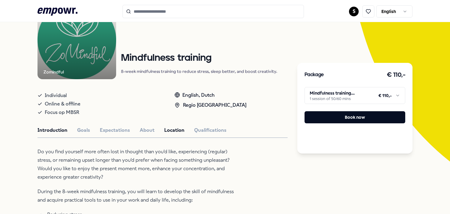
click at [166, 131] on button "Location" at bounding box center [174, 130] width 20 height 8
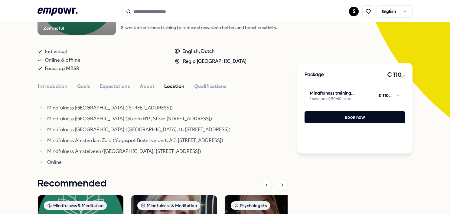
scroll to position [129, 0]
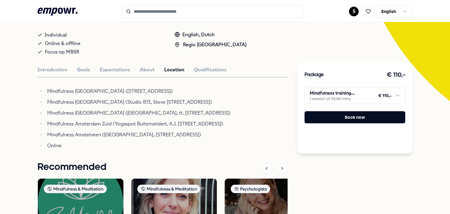
click at [209, 65] on div "Zomindful Mindfulness & Meditation Mindfulness training 8-week mindfulness trai…" at bounding box center [162, 125] width 250 height 370
click at [209, 67] on button "Qualifications" at bounding box center [210, 70] width 32 height 8
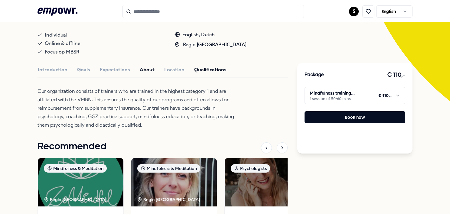
click at [148, 68] on button "About" at bounding box center [147, 70] width 15 height 8
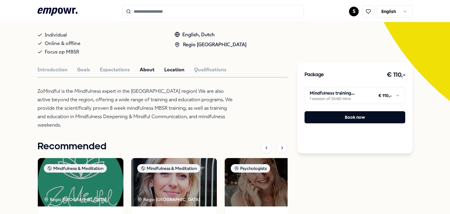
click at [175, 68] on button "Location" at bounding box center [174, 70] width 20 height 8
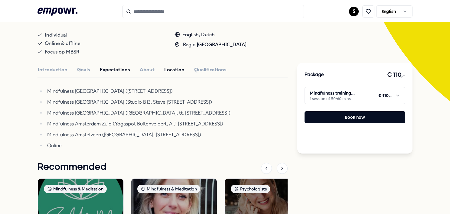
click at [120, 68] on button "Expectations" at bounding box center [115, 70] width 30 height 8
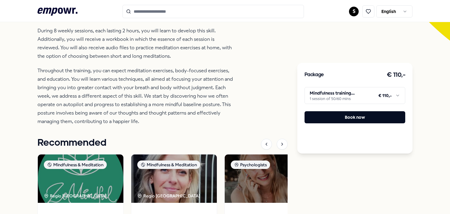
scroll to position [38, 0]
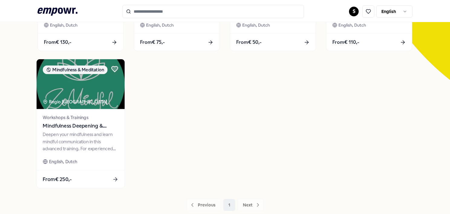
scroll to position [159, 0]
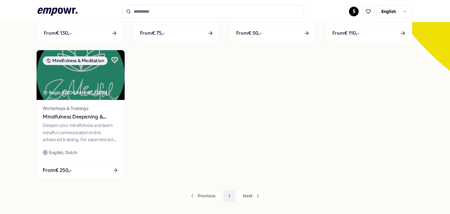
click at [85, 115] on span "Mindfulness Deepening & Mindful Communication" at bounding box center [81, 117] width 76 height 8
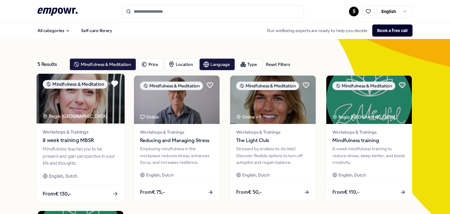
click at [79, 154] on div "Mindfulness teaches you to be present and gain perspective in your life and tho…" at bounding box center [81, 156] width 76 height 21
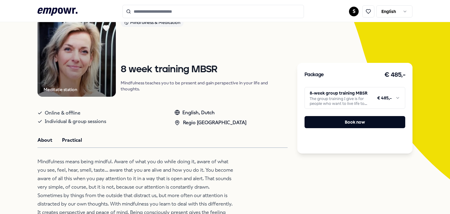
scroll to position [91, 0]
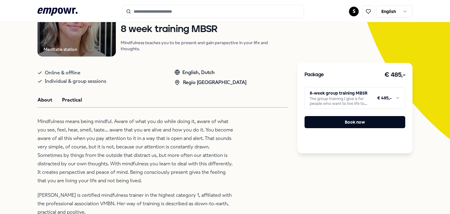
click at [73, 99] on button "Practical" at bounding box center [72, 100] width 20 height 8
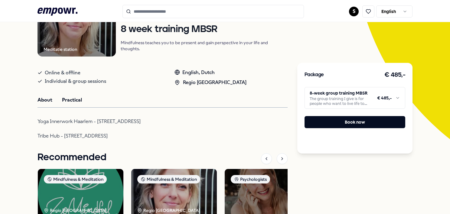
click at [44, 96] on button "About" at bounding box center [44, 100] width 15 height 8
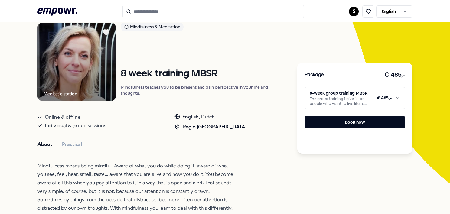
scroll to position [0, 0]
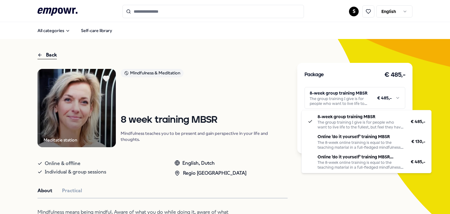
click at [359, 99] on html ".empowr-logo_svg__cls-1{fill:#03032f} S English All categories Self-care librar…" at bounding box center [225, 107] width 450 height 214
click at [103, 77] on html ".empowr-logo_svg__cls-1{fill:#03032f} S English All categories Self-care librar…" at bounding box center [225, 107] width 450 height 214
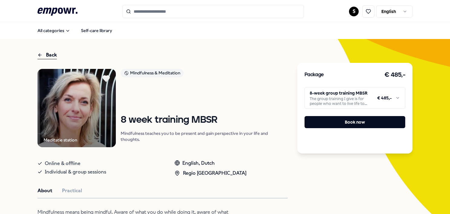
click at [106, 79] on icon at bounding box center [106, 79] width 7 height 6
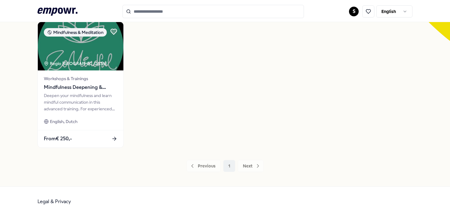
scroll to position [190, 0]
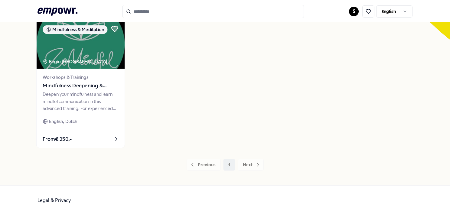
click at [73, 100] on div "Deepen your mindfulness and learn mindful communication in this advanced traini…" at bounding box center [81, 101] width 76 height 21
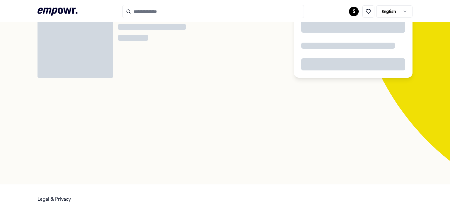
scroll to position [39, 0]
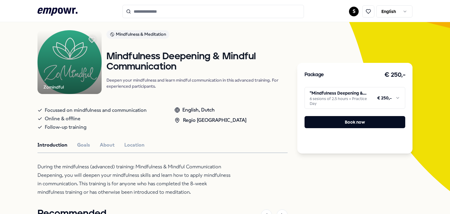
click at [363, 105] on html ".empowr-logo_svg__cls-1{fill:#03032f} S English All categories Self-care librar…" at bounding box center [225, 107] width 450 height 214
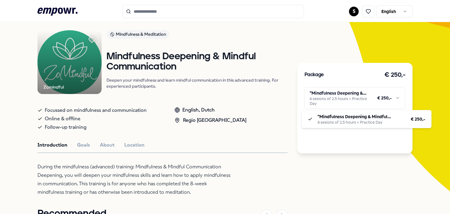
click at [344, 191] on html ".empowr-logo_svg__cls-1{fill:#03032f} S English All categories Self-care librar…" at bounding box center [225, 107] width 450 height 214
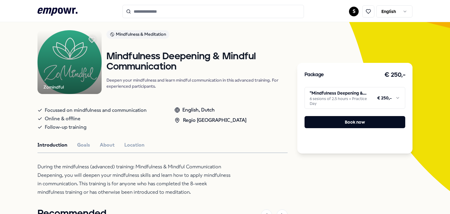
scroll to position [0, 0]
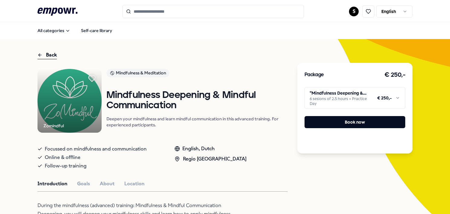
click at [89, 78] on icon at bounding box center [92, 79] width 7 height 6
